Goal: Task Accomplishment & Management: Complete application form

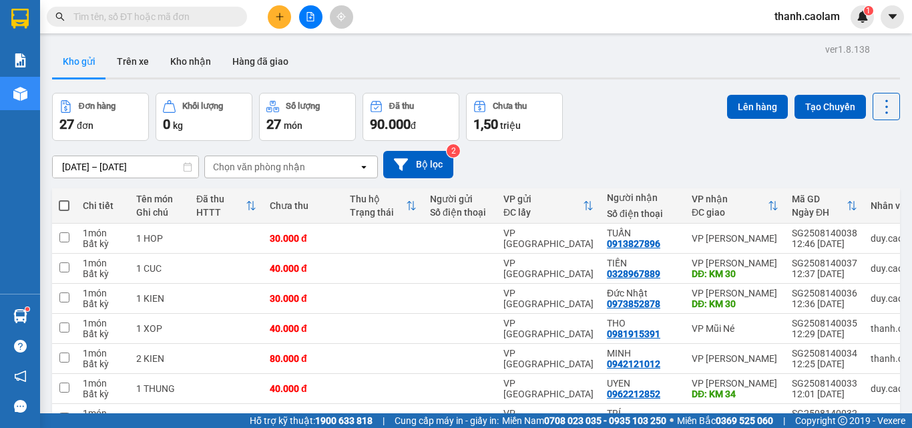
click at [270, 18] on button at bounding box center [279, 16] width 23 height 23
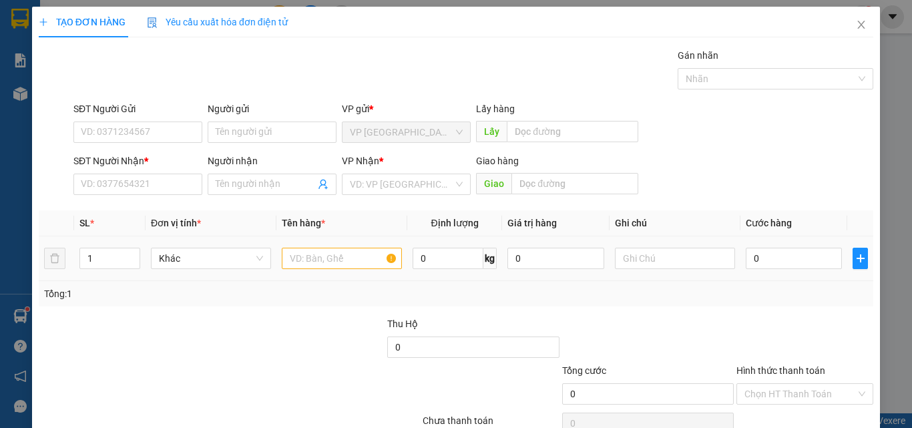
click at [316, 271] on td at bounding box center [341, 258] width 131 height 45
click at [322, 262] on input "text" at bounding box center [342, 258] width 120 height 21
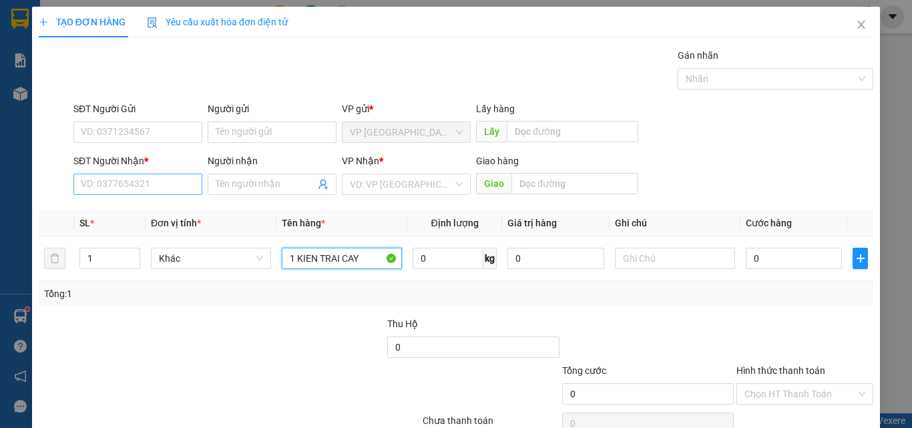
type input "1 KIEN TRAI CAY"
click at [128, 180] on input "SĐT Người Nhận *" at bounding box center [137, 184] width 129 height 21
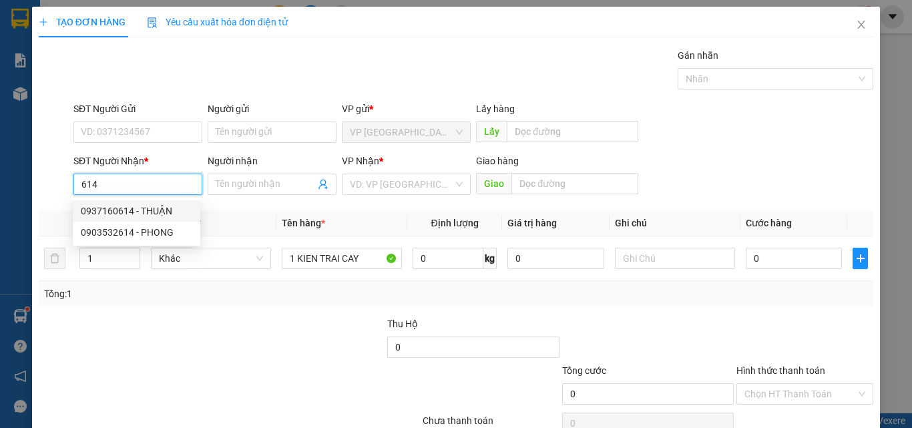
click at [154, 208] on div "0937160614 - THUẬN" at bounding box center [136, 211] width 111 height 15
type input "0937160614"
type input "THUẬN"
type input "KM12"
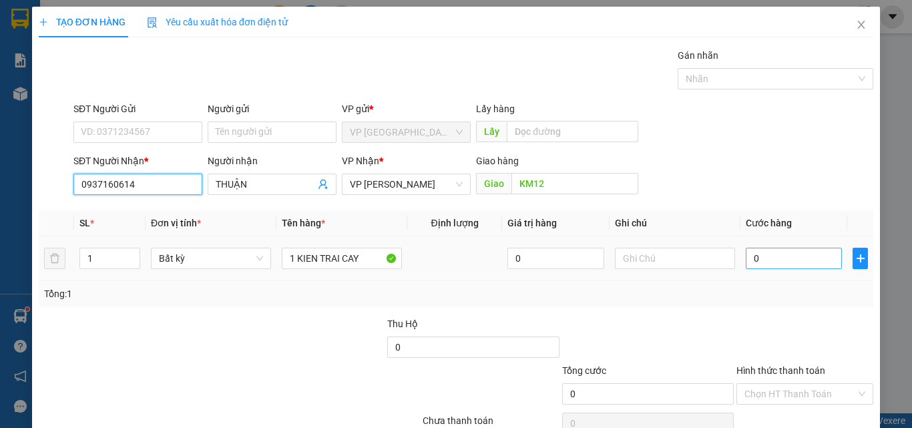
type input "0937160614"
type input "4"
type input "40"
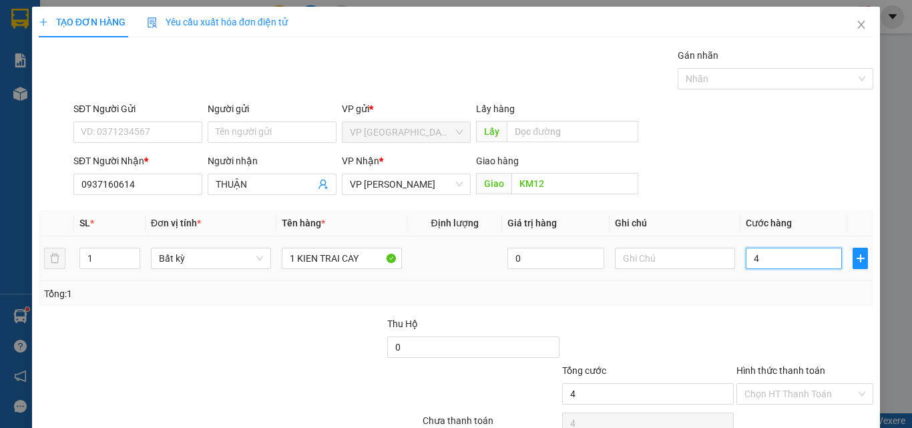
type input "40"
type input "40.000"
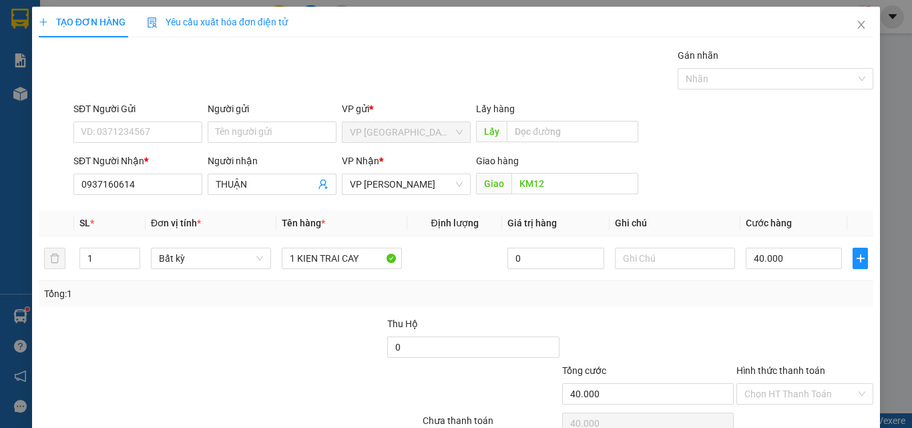
click at [791, 302] on div "Tổng: 1" at bounding box center [456, 293] width 834 height 25
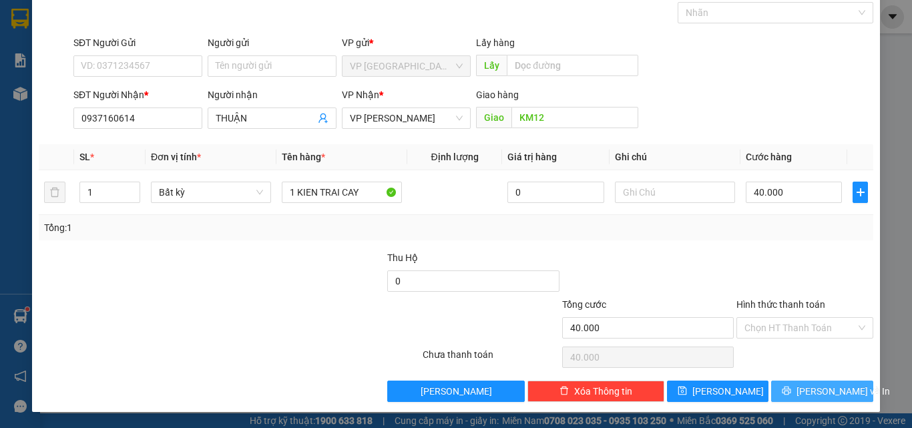
drag, startPoint x: 814, startPoint y: 394, endPoint x: 798, endPoint y: 390, distance: 16.7
click at [813, 394] on span "[PERSON_NAME] và In" at bounding box center [842, 391] width 93 height 15
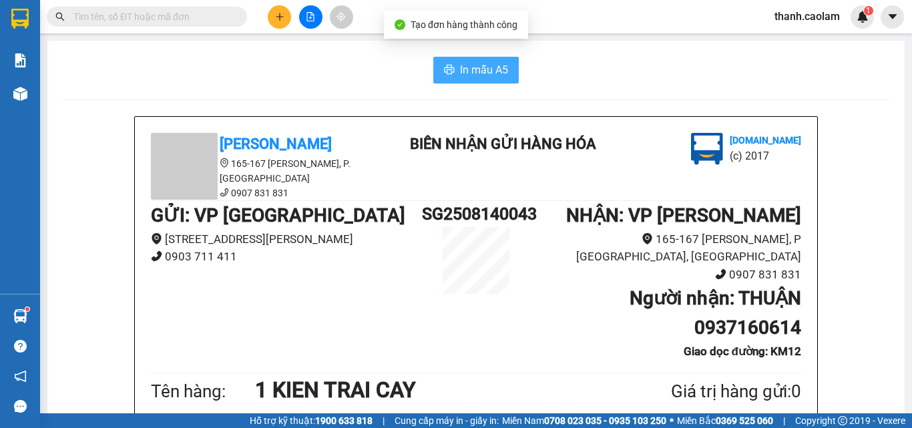
click at [473, 71] on span "In mẫu A5" at bounding box center [484, 69] width 48 height 17
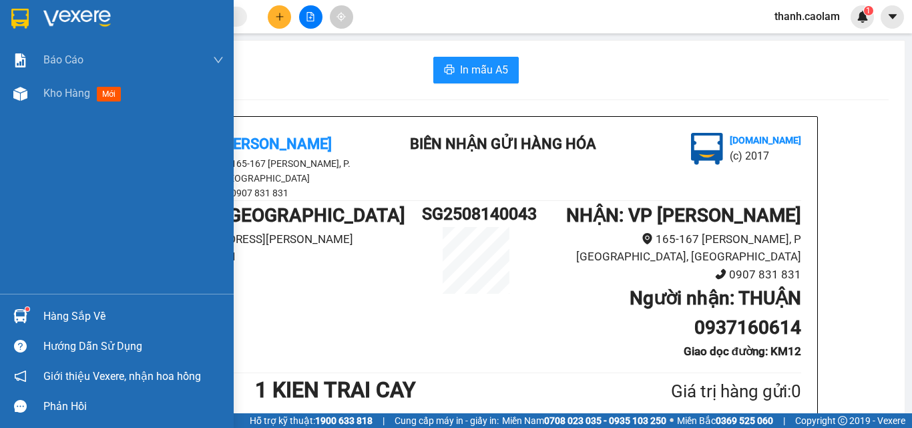
click at [13, 18] on img at bounding box center [19, 19] width 17 height 20
